Goal: Feedback & Contribution: Submit feedback/report problem

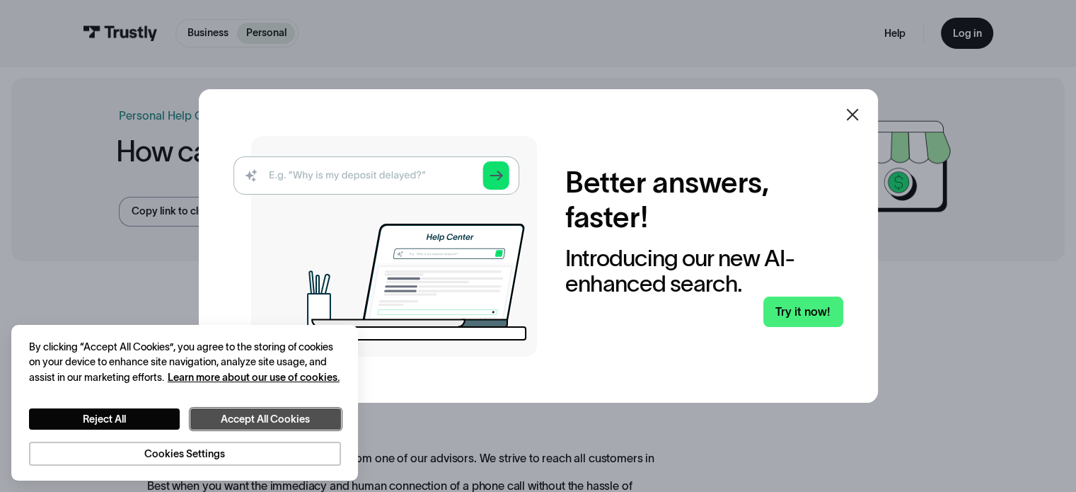
click at [224, 417] on button "Accept All Cookies" at bounding box center [265, 419] width 151 height 22
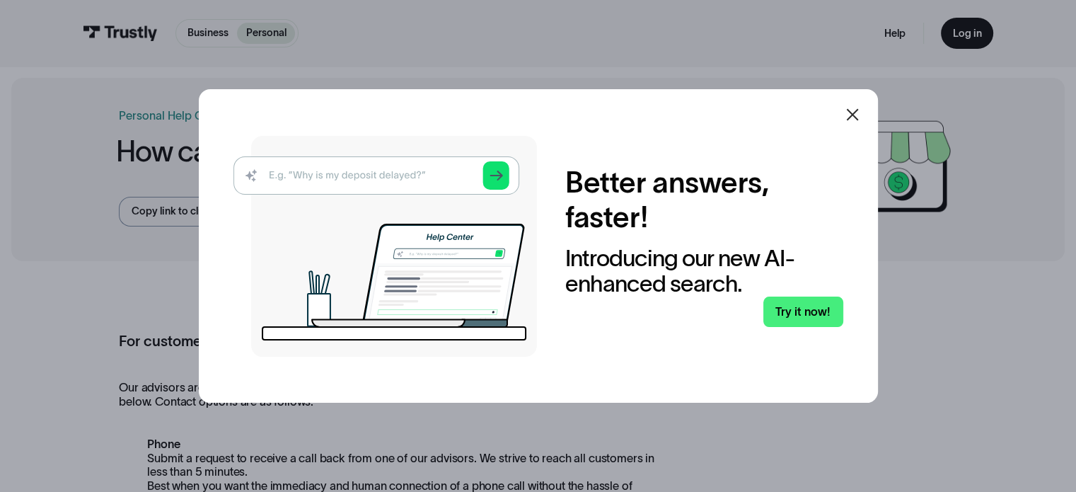
click at [853, 118] on icon at bounding box center [852, 115] width 12 height 12
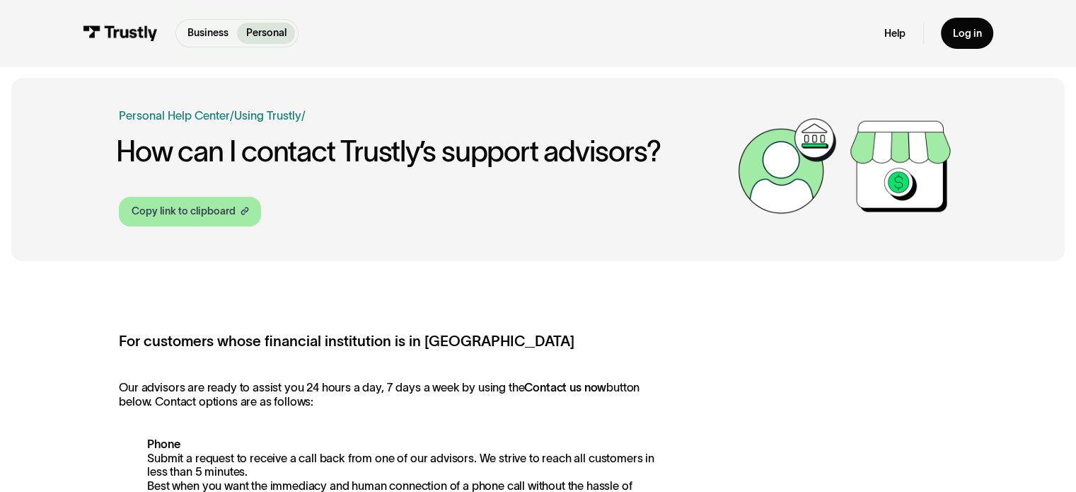
click at [217, 211] on div "Copy link to clipboard" at bounding box center [184, 211] width 104 height 15
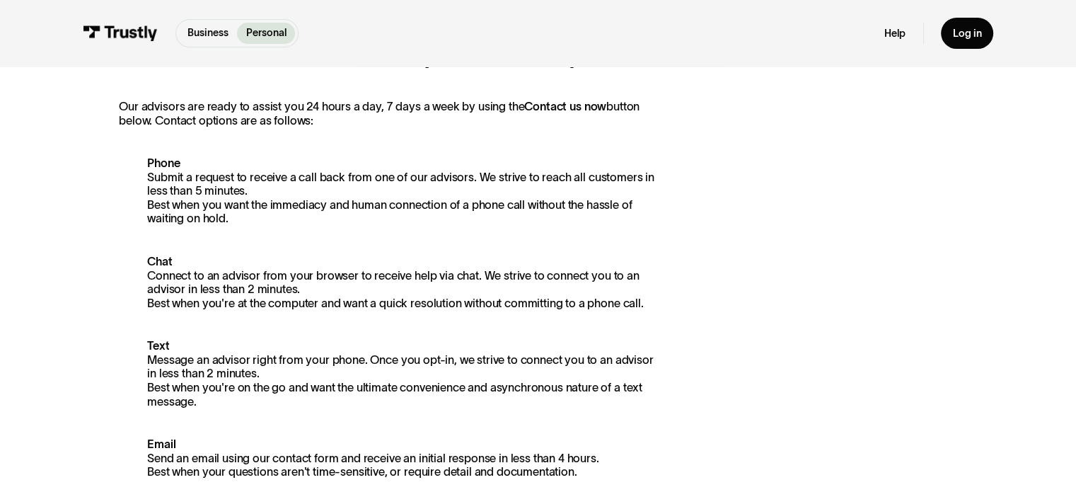
scroll to position [283, 0]
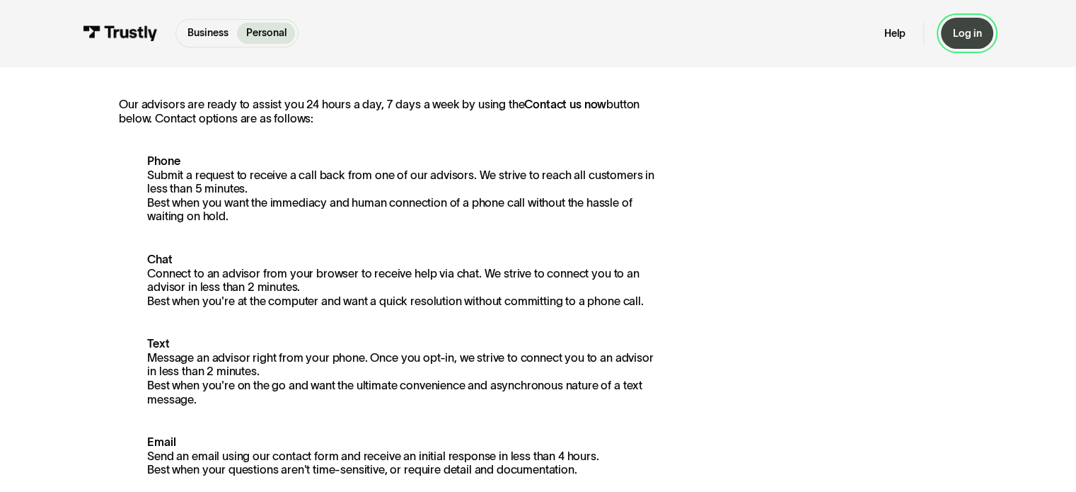
click at [961, 23] on link "Log in" at bounding box center [967, 33] width 52 height 30
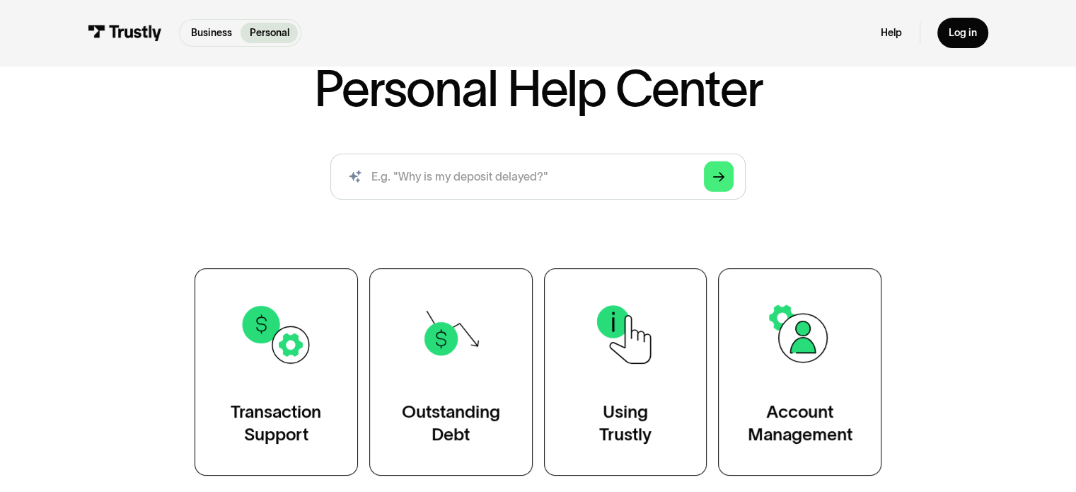
scroll to position [212, 0]
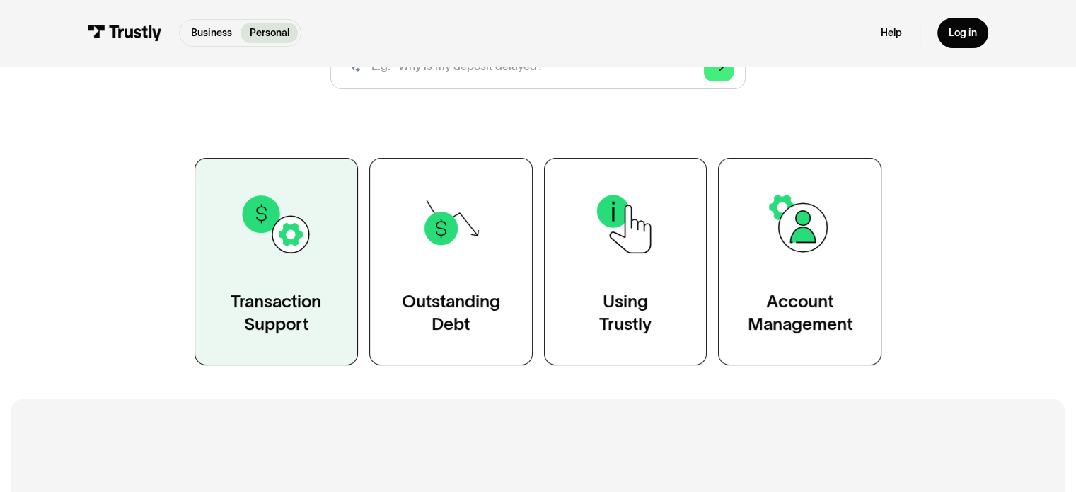
click at [289, 298] on div "Transaction Support" at bounding box center [276, 313] width 91 height 46
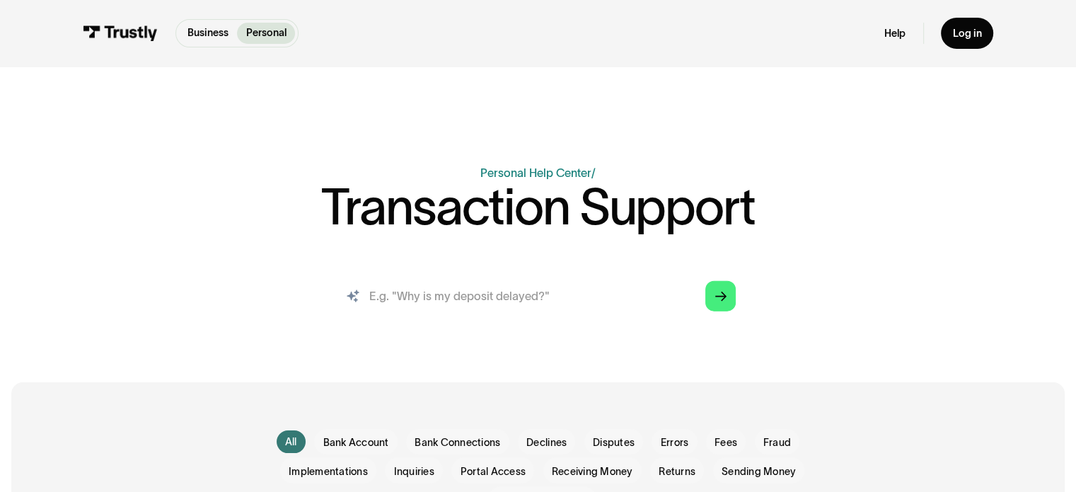
click at [572, 292] on input "search" at bounding box center [537, 295] width 419 height 46
type input "w"
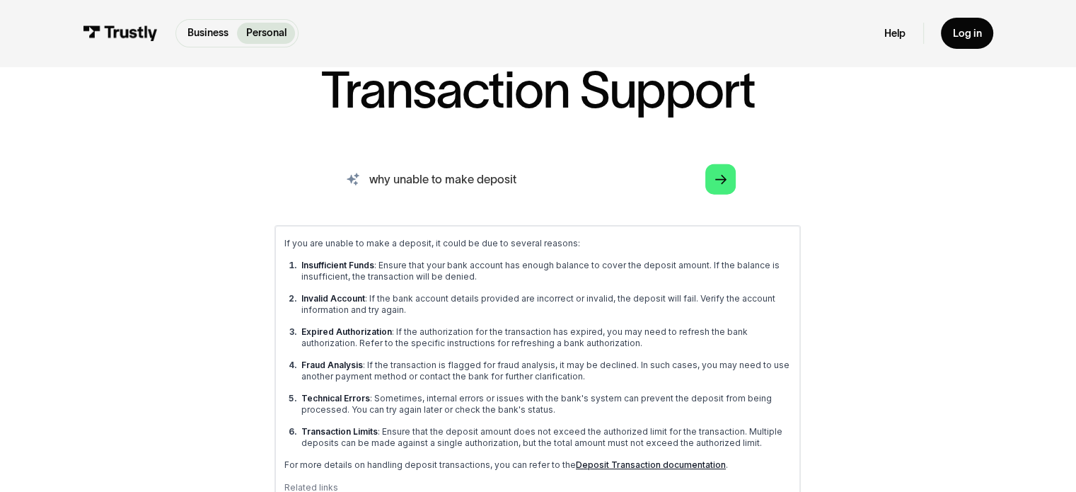
scroll to position [142, 0]
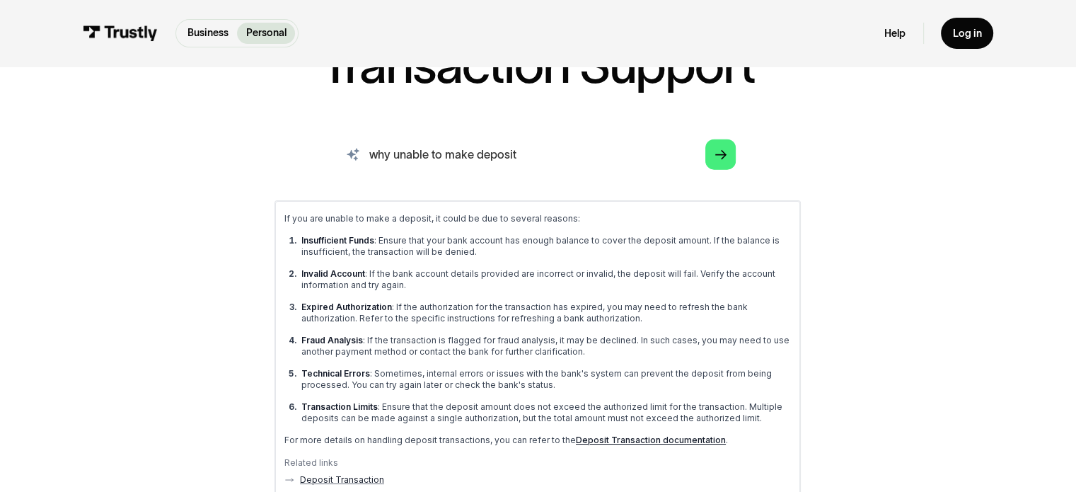
drag, startPoint x: 558, startPoint y: 161, endPoint x: 235, endPoint y: 140, distance: 324.0
click at [235, 140] on div "AI-powered search ( 1 / 4 ) Type your question and our smart search will find y…" at bounding box center [538, 375] width 838 height 488
type input "chat with agent"
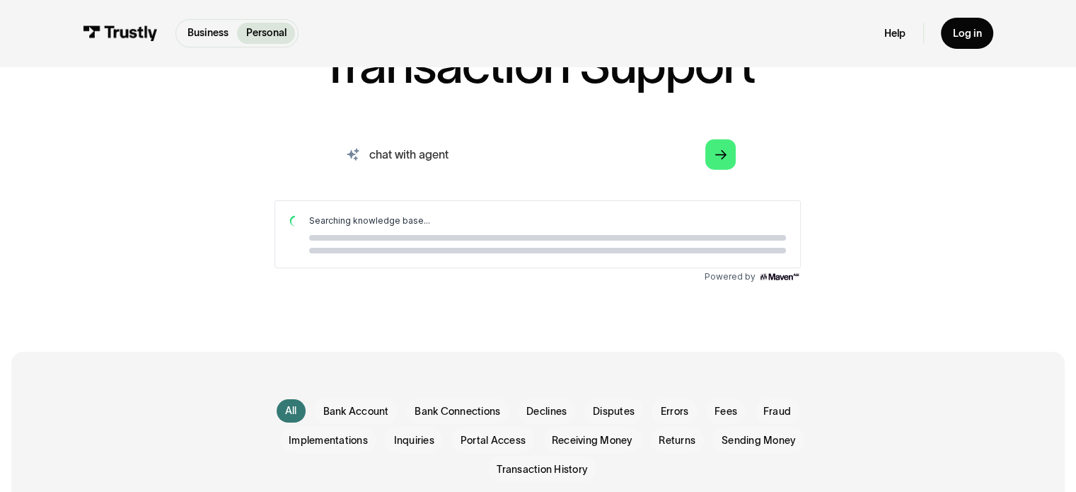
scroll to position [0, 0]
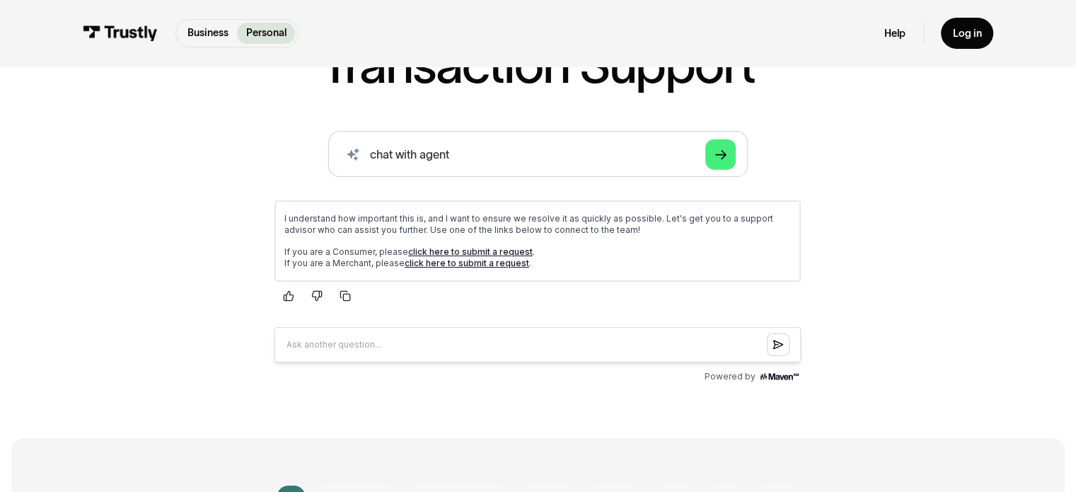
click at [427, 250] on link "click here to submit a request" at bounding box center [470, 251] width 125 height 11
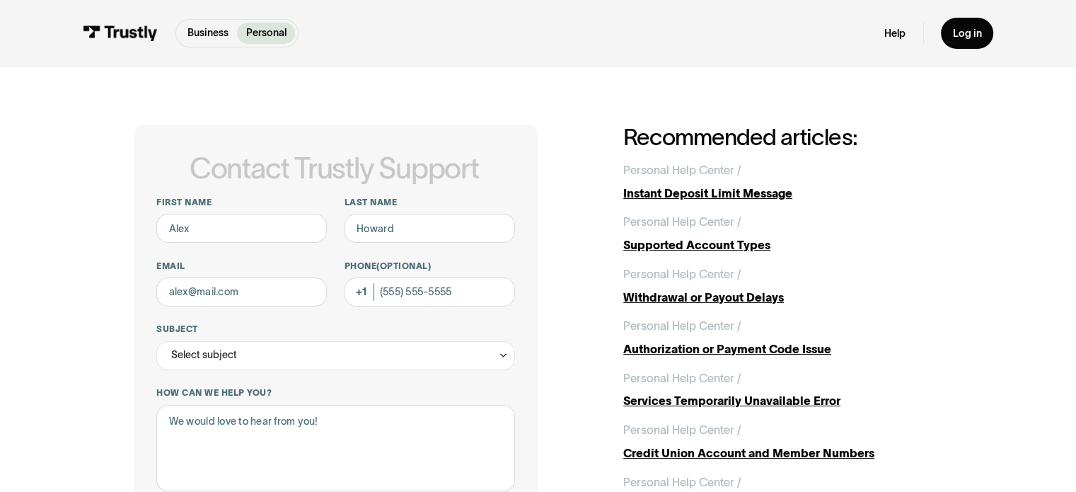
scroll to position [71, 0]
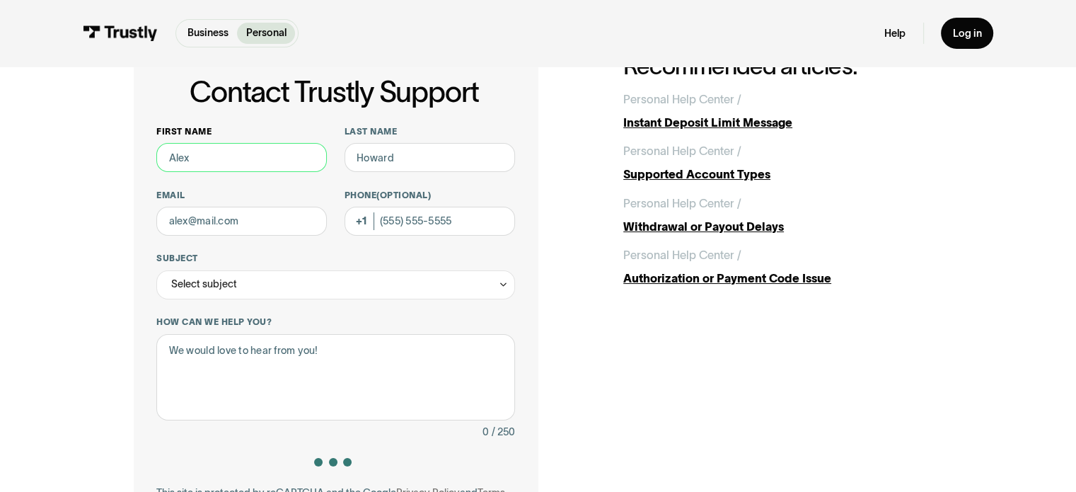
click at [260, 155] on input "First name" at bounding box center [241, 157] width 171 height 29
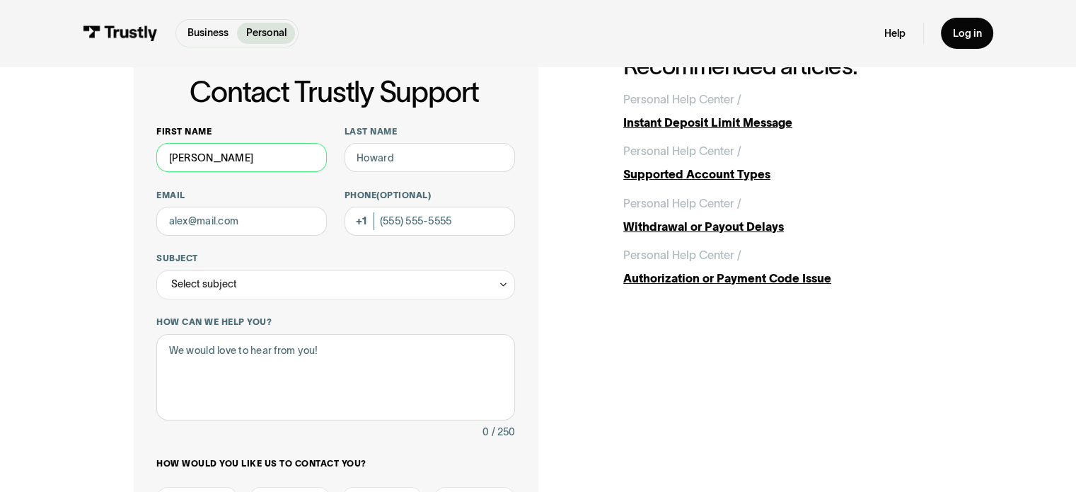
type input "Ryan"
type input "Schueller"
type input "goblue1724@gmail.com"
click at [310, 277] on div "Select subject" at bounding box center [335, 284] width 358 height 29
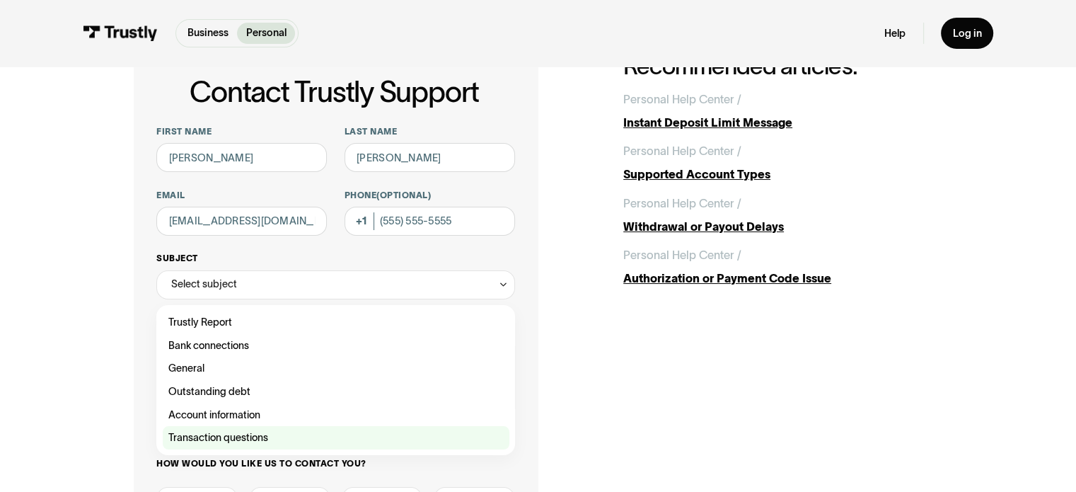
click at [230, 439] on div "Contact Trustly Support" at bounding box center [336, 437] width 347 height 23
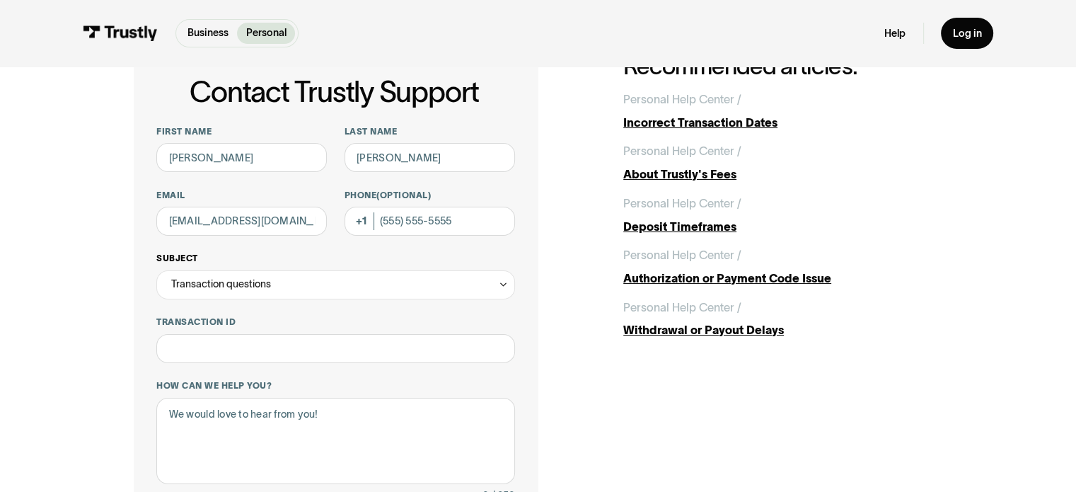
click at [255, 287] on div "Transaction questions" at bounding box center [221, 284] width 100 height 18
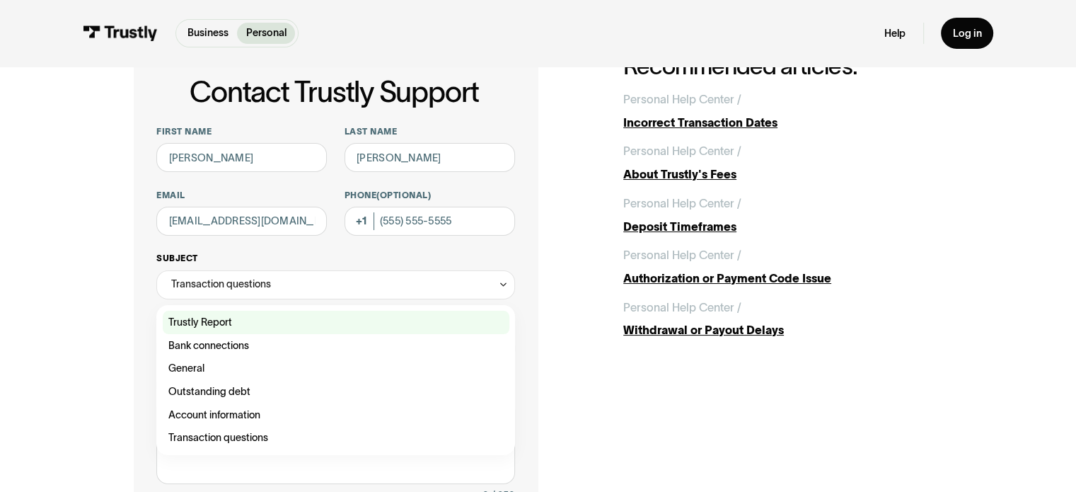
click at [221, 321] on div "Contact Trustly Support" at bounding box center [336, 322] width 347 height 23
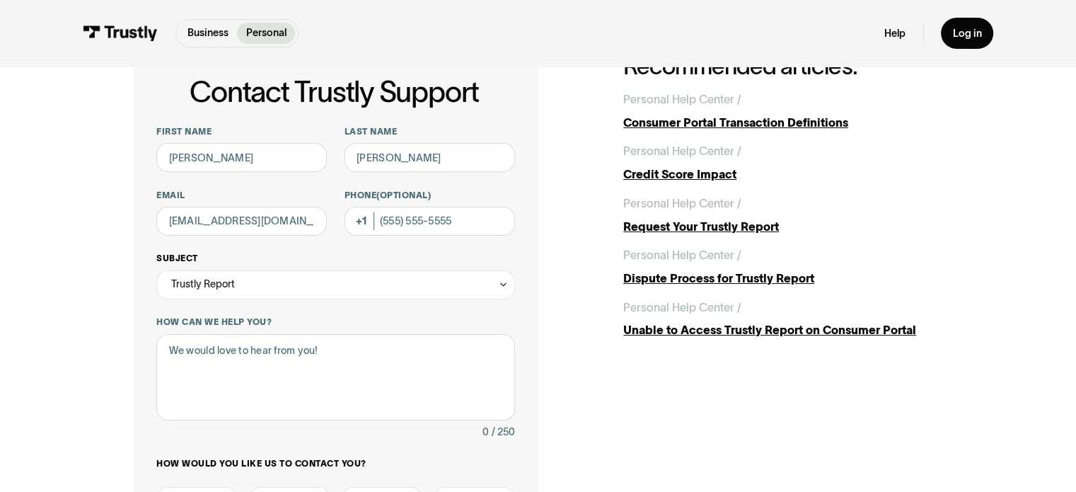
click at [239, 290] on div "Trustly Report" at bounding box center [335, 284] width 358 height 29
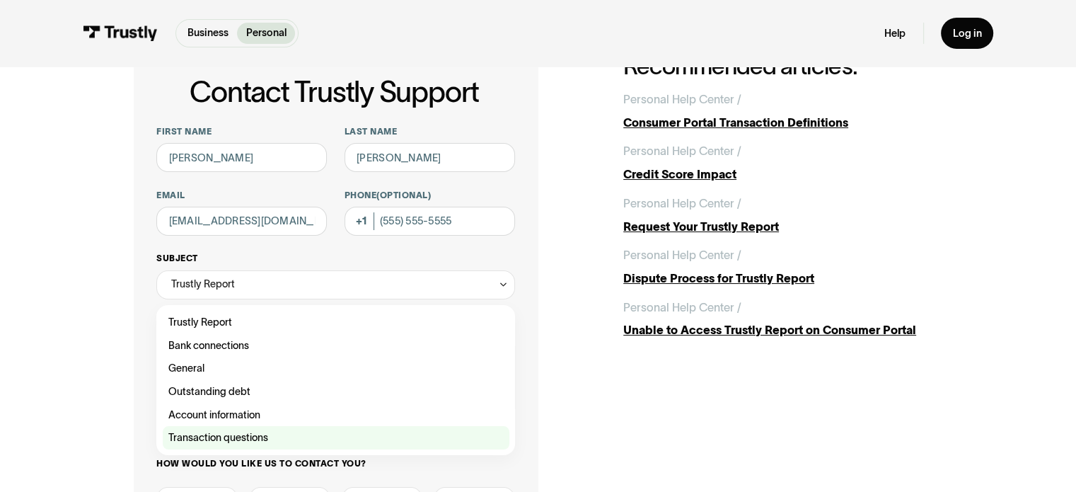
click at [249, 435] on div "Contact Trustly Support" at bounding box center [336, 437] width 347 height 23
type input "**********"
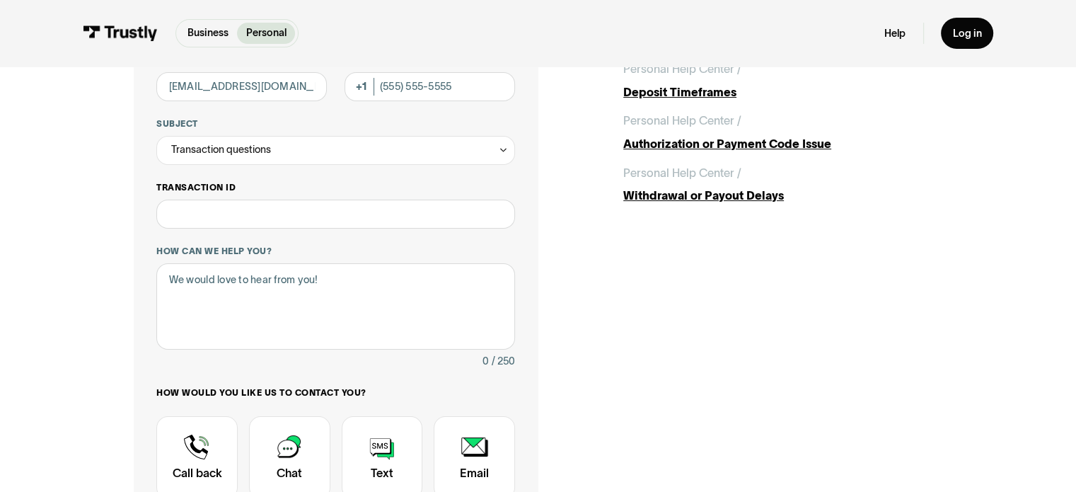
scroll to position [212, 0]
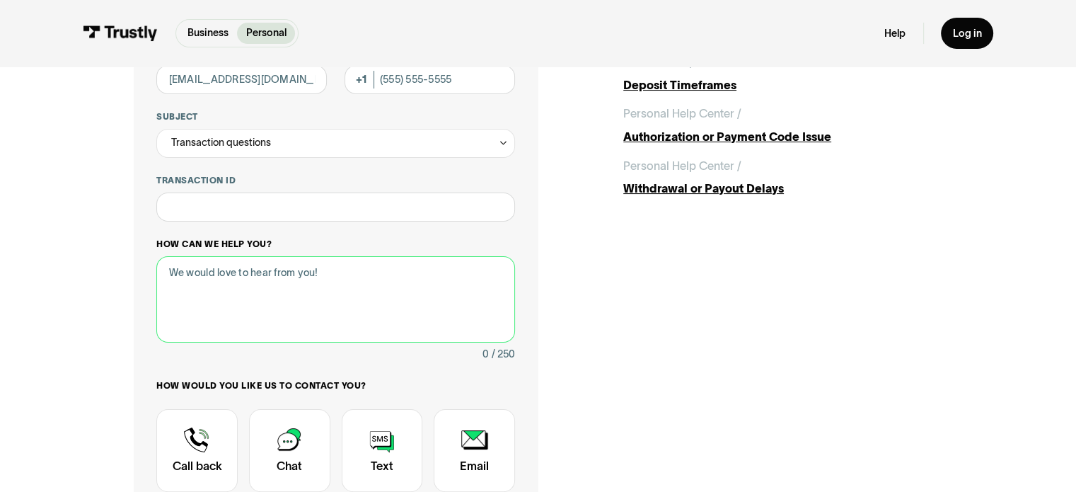
click at [275, 289] on textarea "How can we help you?" at bounding box center [335, 299] width 358 height 87
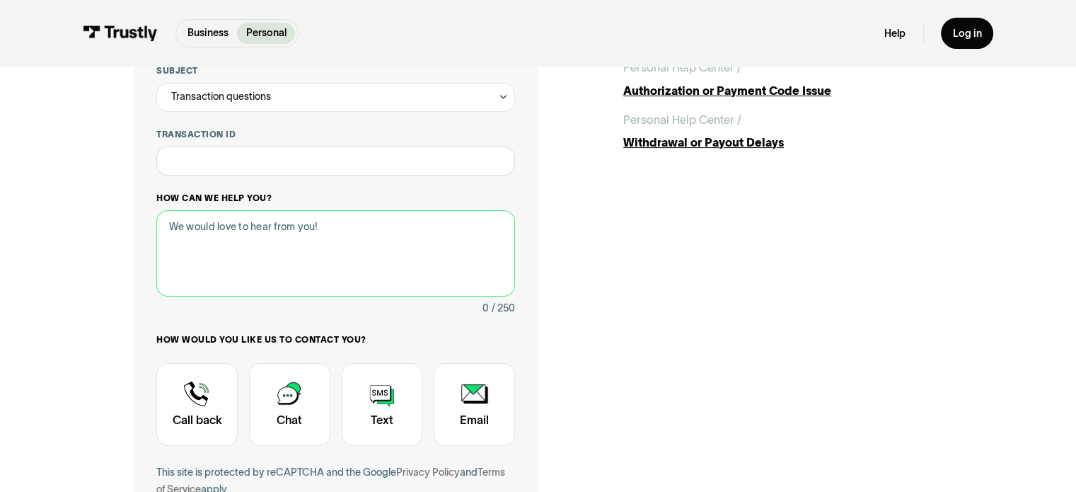
scroll to position [283, 0]
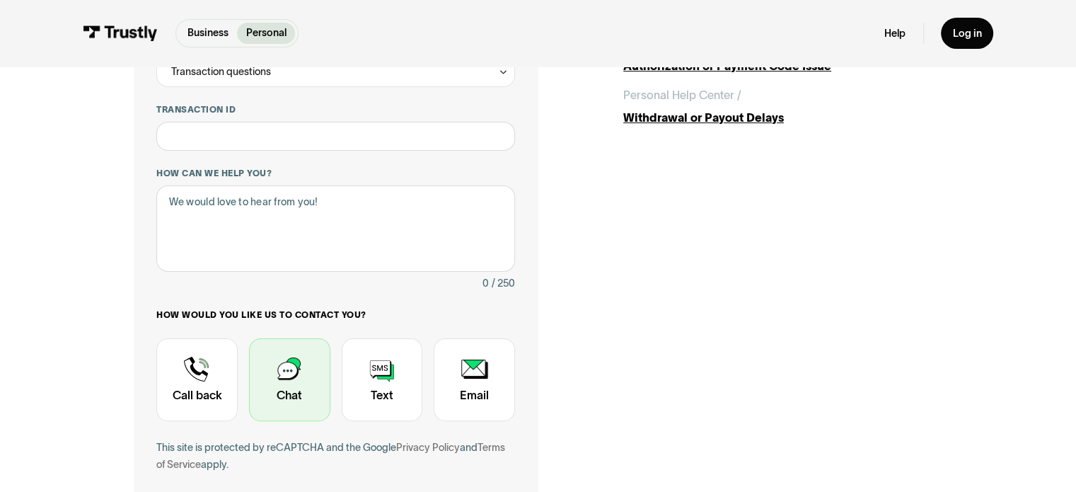
click at [294, 367] on div "Contact Trustly Support" at bounding box center [289, 379] width 81 height 83
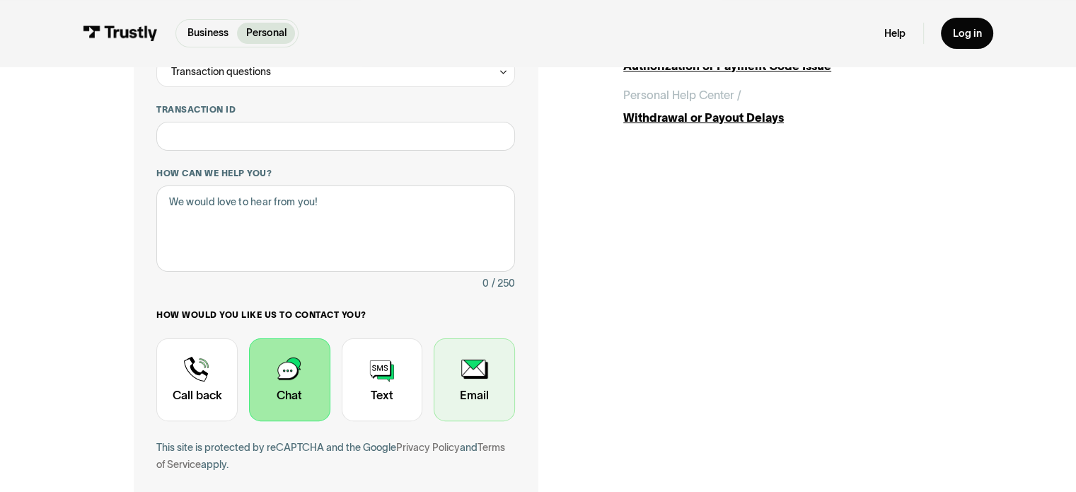
click at [485, 367] on div "Contact Trustly Support" at bounding box center [474, 379] width 81 height 83
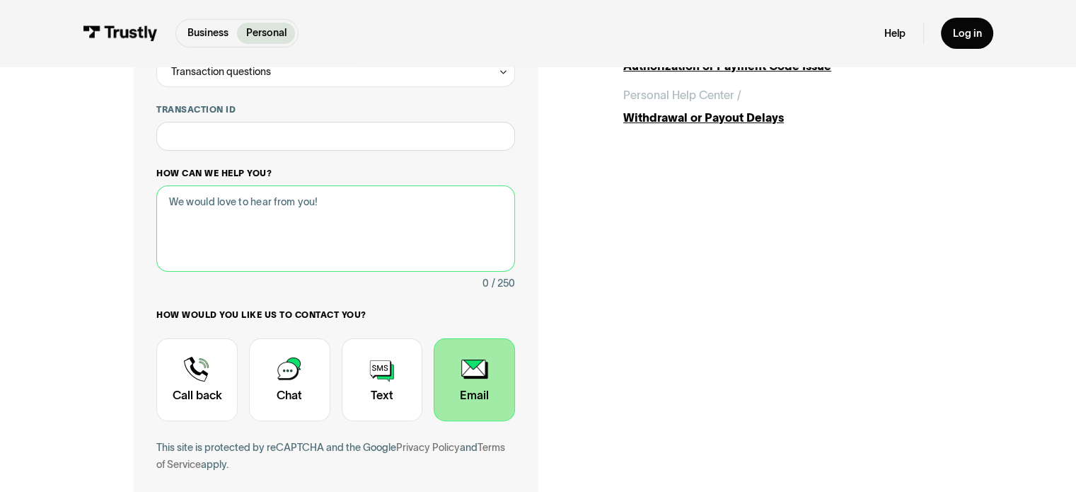
click at [314, 219] on textarea "How can we help you?" at bounding box center [335, 228] width 358 height 87
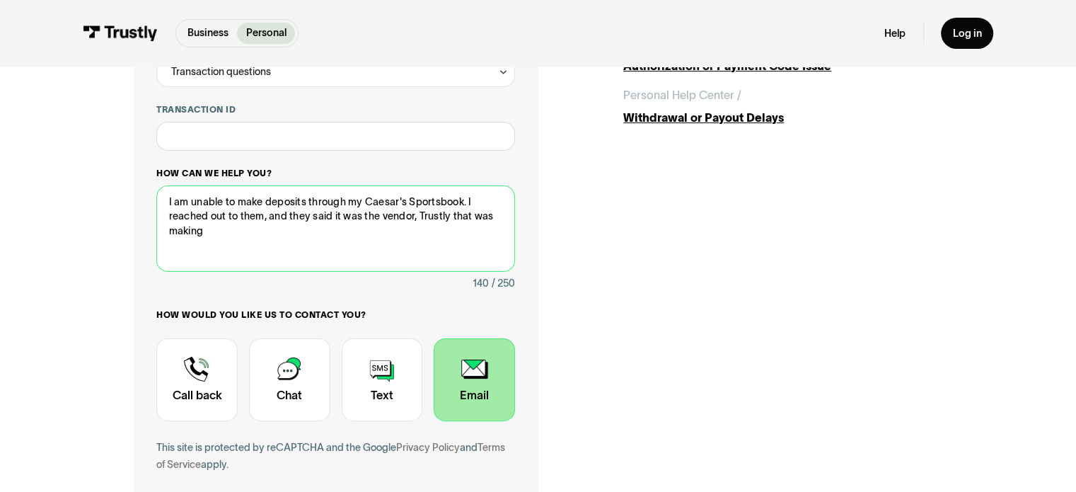
click at [307, 203] on textarea "I am unable to make deposits through my Caesar's Sportsbook. I reached out to t…" at bounding box center [335, 228] width 358 height 87
click at [378, 202] on textarea "I am unable to make deposits via online bank Huntington through my Caesar's Spo…" at bounding box center [335, 228] width 358 height 87
drag, startPoint x: 332, startPoint y: 233, endPoint x: 279, endPoint y: 231, distance: 52.4
click at [279, 231] on textarea "I am unable to make deposits via online banking Huntington through my Caesar's …" at bounding box center [335, 228] width 358 height 87
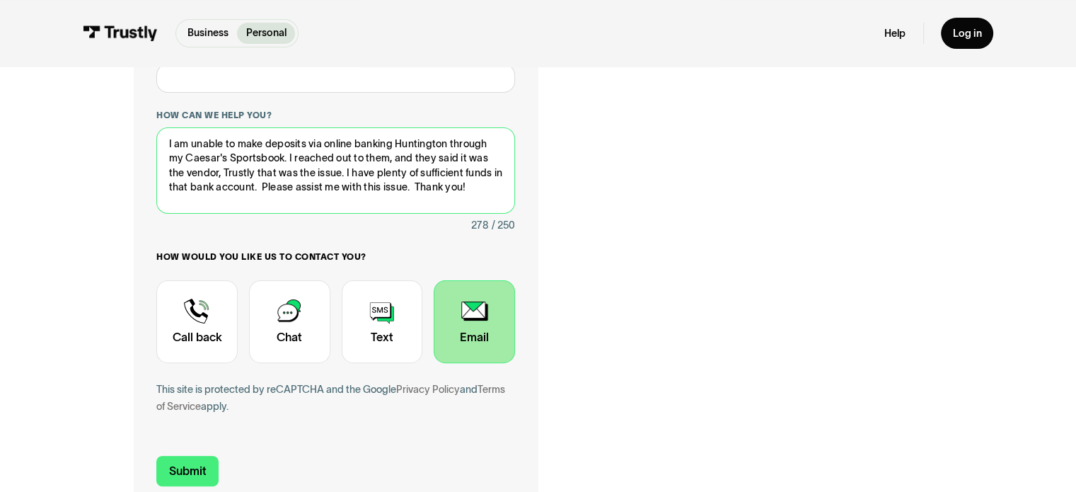
scroll to position [425, 0]
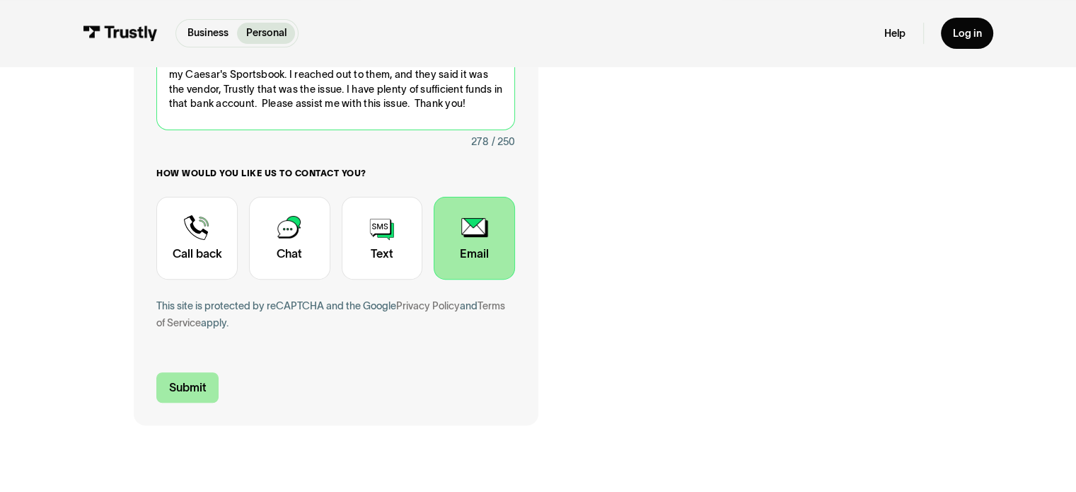
type textarea "I am unable to make deposits via online banking Huntington through my Caesar's …"
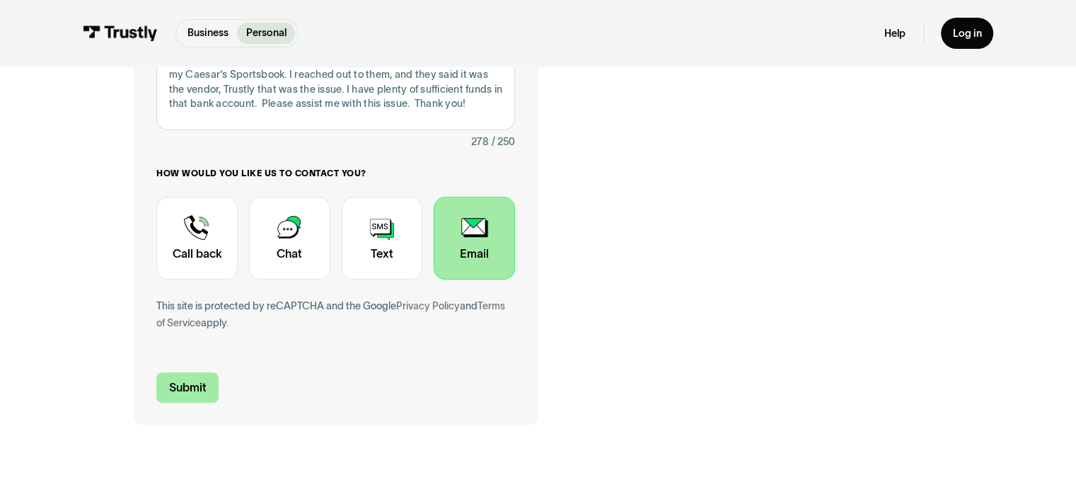
click at [204, 391] on input "Submit" at bounding box center [187, 387] width 62 height 30
